Goal: Transaction & Acquisition: Obtain resource

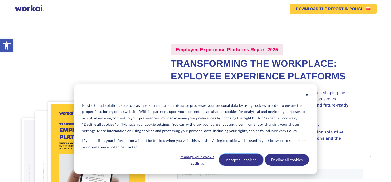
click at [237, 161] on button "Accept all cookies" at bounding box center [241, 160] width 44 height 12
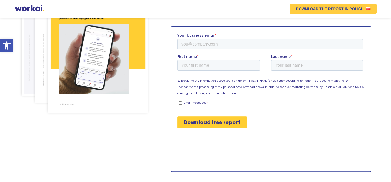
scroll to position [129, 0]
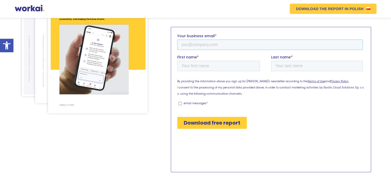
click at [207, 43] on input "Your business email *" at bounding box center [270, 45] width 186 height 10
type input "manavi.mehendiratta@ferrero.com"
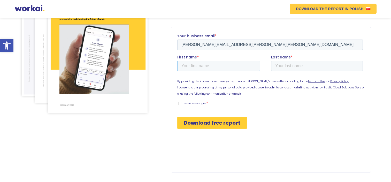
type input "Manavi"
type input "M"
type input "manavi.m2@gmail.com"
click at [183, 103] on label "email messages *" at bounding box center [270, 103] width 184 height 5
click at [182, 103] on input "email messages *" at bounding box center [179, 103] width 3 height 3
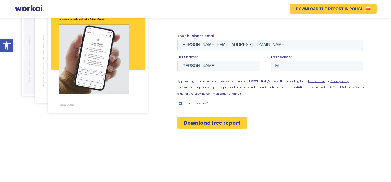
checkbox input "true"
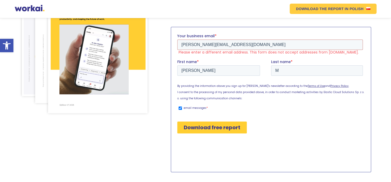
click at [199, 126] on input "Download free report" at bounding box center [212, 128] width 70 height 12
click at [218, 126] on input "Download free report" at bounding box center [212, 128] width 70 height 12
click at [235, 48] on input "manavi.m2@gmail.com" at bounding box center [270, 45] width 186 height 10
drag, startPoint x: 229, startPoint y: 46, endPoint x: 324, endPoint y: 76, distance: 99.9
click html "Your business email * manavi.m2@gmail.com Please enter a different email addres…"
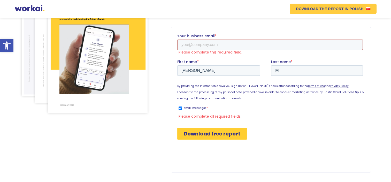
click at [188, 46] on input "Your business email *" at bounding box center [270, 45] width 186 height 10
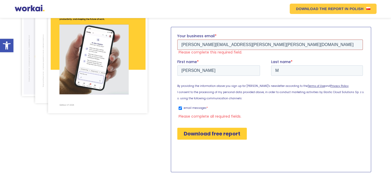
type input "manavi.m2@gmail.com"
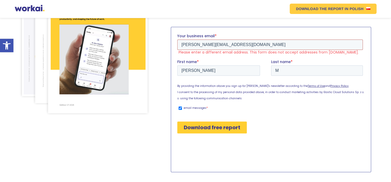
drag, startPoint x: 227, startPoint y: 46, endPoint x: 288, endPoint y: 71, distance: 66.6
click html "Your business email * manavi.m2@gmail.com Please enter a different email addres…"
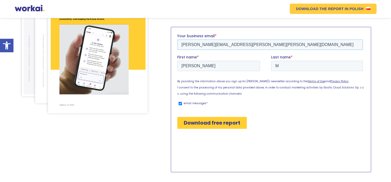
type input "manavi.m2@gmail.com"
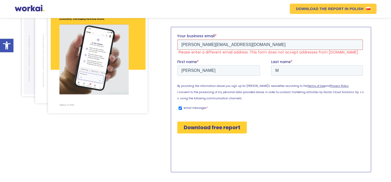
drag, startPoint x: 237, startPoint y: 46, endPoint x: 176, endPoint y: 39, distance: 62.3
click html "Your business email * manavi.m2@gmail.com Please enter a different email addres…"
drag, startPoint x: 229, startPoint y: 45, endPoint x: 339, endPoint y: 72, distance: 112.9
click html "Your business email * manavi.m2@gmail.com Please enter a different email addres…"
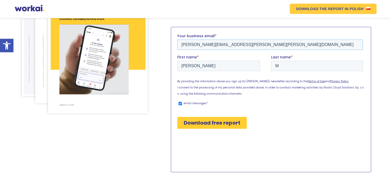
type input "manavi.mehendiratta@ferrero.com"
click at [183, 66] on input "Manavi" at bounding box center [218, 66] width 83 height 10
click at [188, 128] on input "Download free report" at bounding box center [212, 123] width 70 height 12
